Goal: Task Accomplishment & Management: Manage account settings

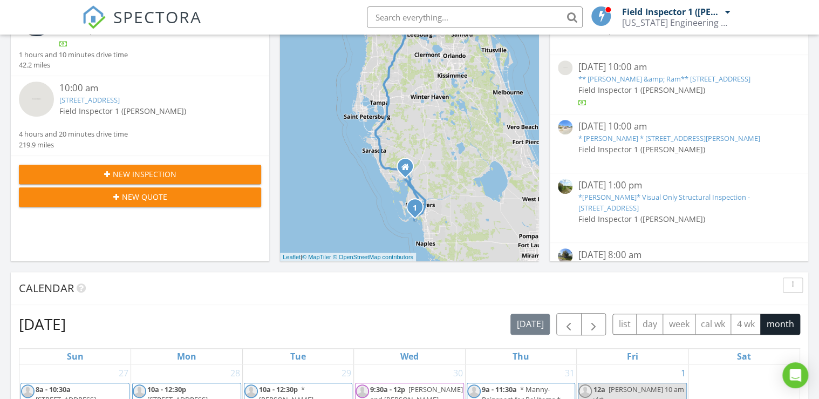
scroll to position [389, 0]
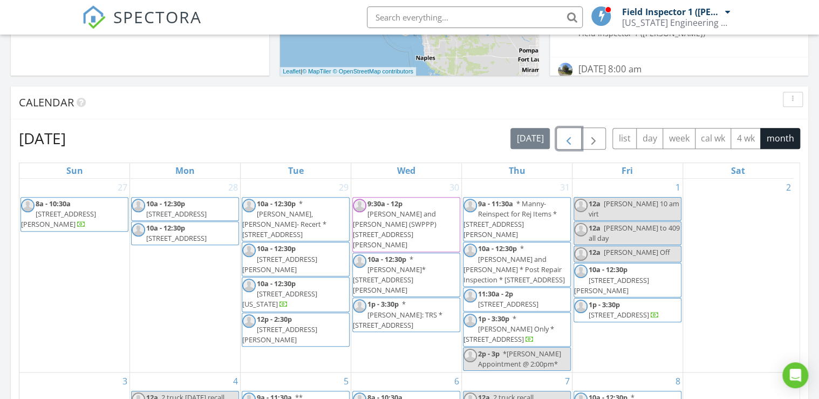
click at [566, 133] on span "button" at bounding box center [569, 138] width 13 height 13
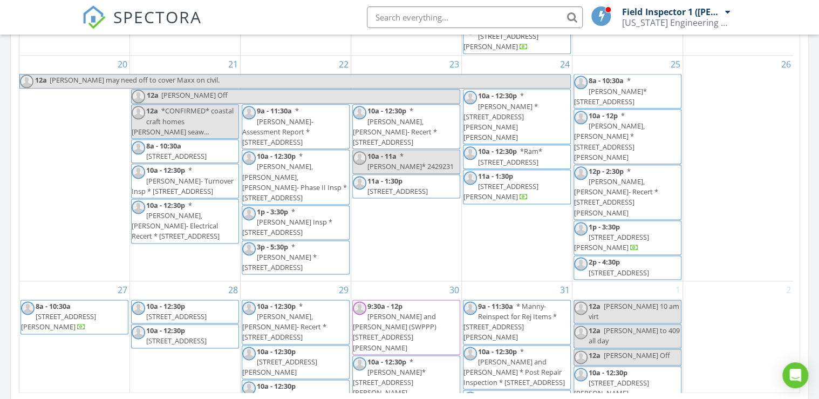
scroll to position [561, 0]
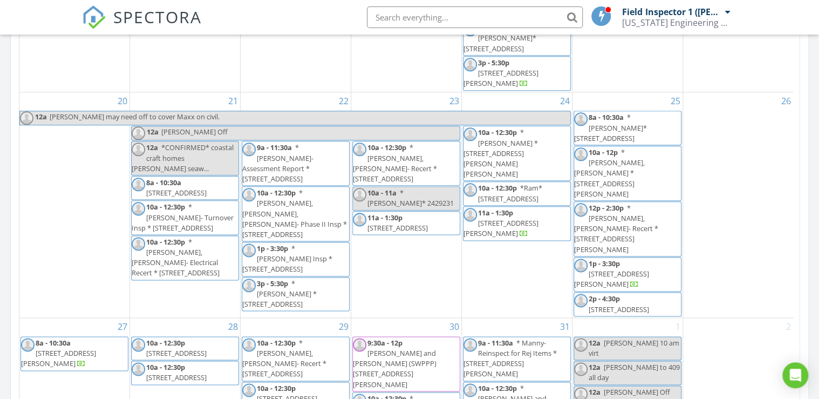
drag, startPoint x: 270, startPoint y: 251, endPoint x: 272, endPoint y: 270, distance: 19.0
click at [272, 338] on span "* Manny, Luis- Recert * 6625 W Broward Blvd, Plantation 33317" at bounding box center [284, 358] width 84 height 41
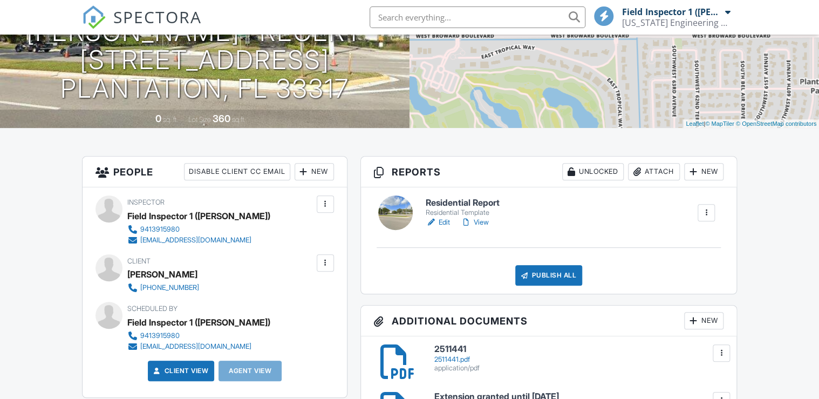
scroll to position [259, 0]
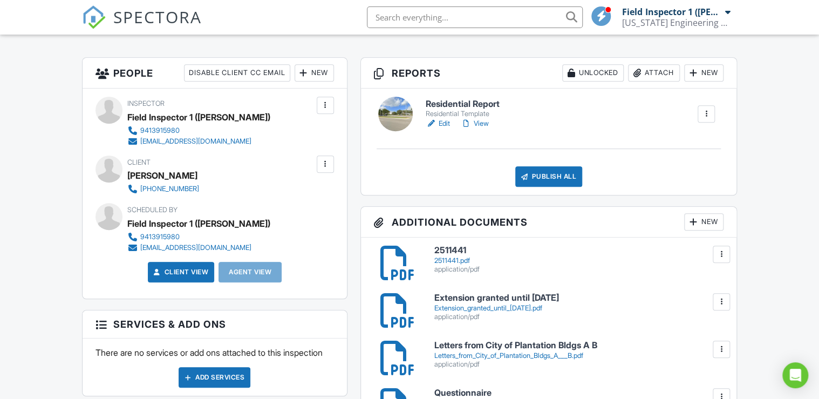
click at [701, 222] on div "New" at bounding box center [704, 221] width 39 height 17
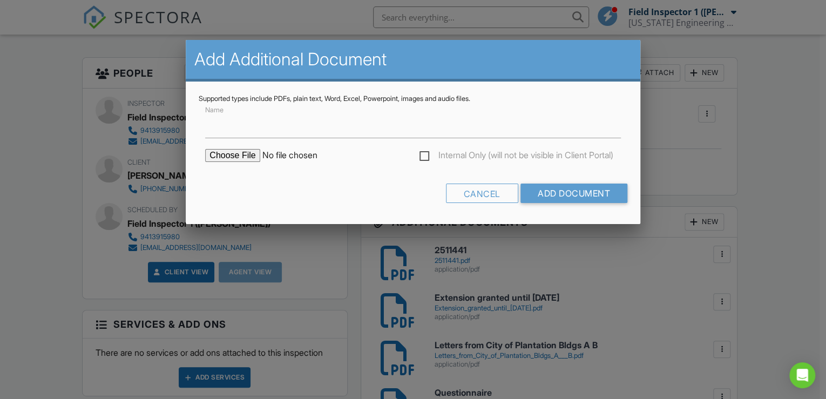
click at [218, 155] on input "file" at bounding box center [297, 155] width 184 height 13
type input "C:\fakepath\LEtter from City of Plantation Clubhouse.pdf"
click at [356, 187] on div "Cancel Add Document" at bounding box center [413, 198] width 429 height 28
